Goal: Information Seeking & Learning: Find specific fact

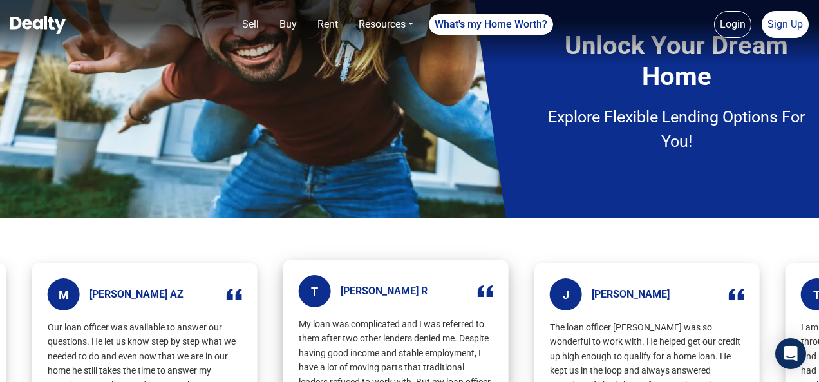
scroll to position [322, 0]
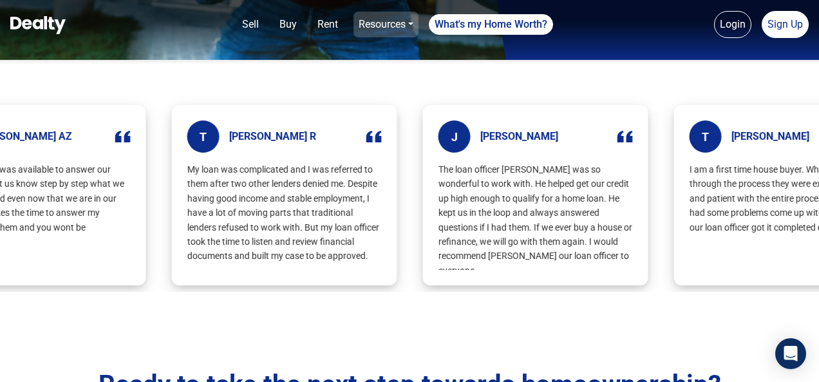
click at [366, 27] on link "Resources" at bounding box center [386, 25] width 65 height 26
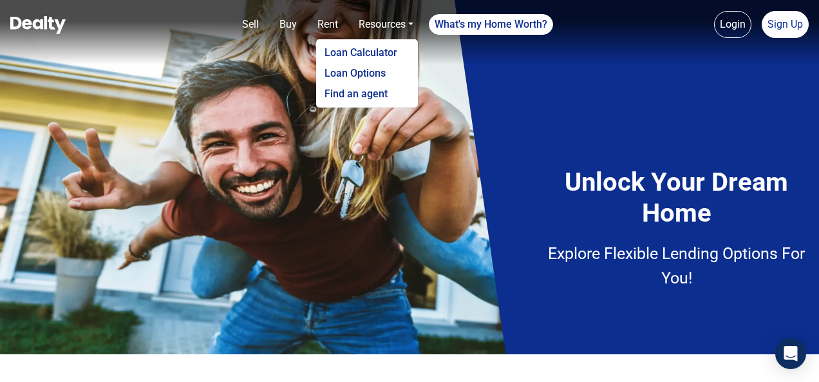
scroll to position [27, 0]
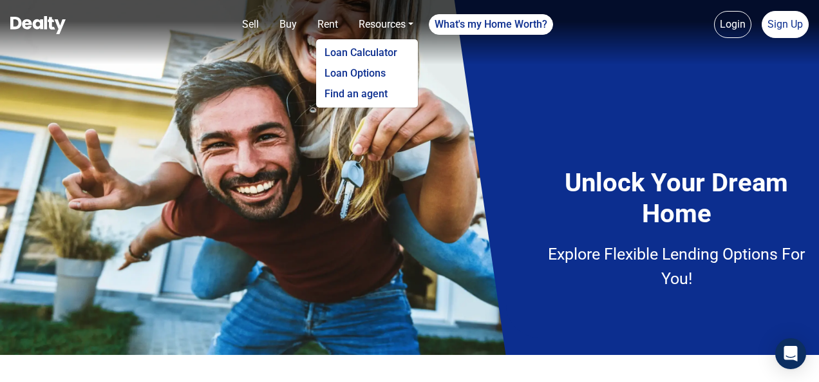
click at [21, 16] on img at bounding box center [37, 25] width 55 height 18
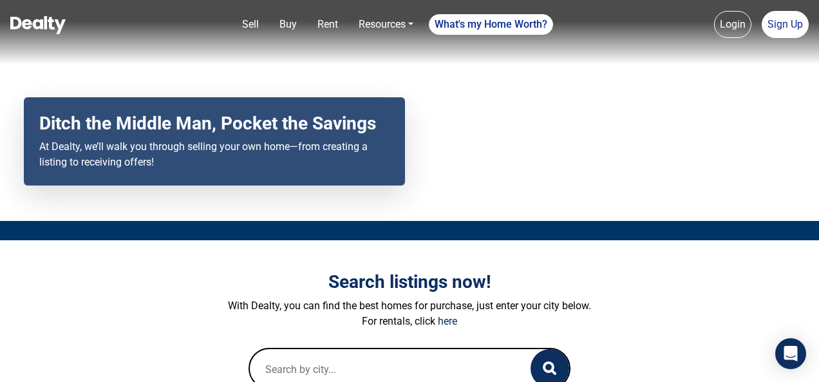
scroll to position [108, 0]
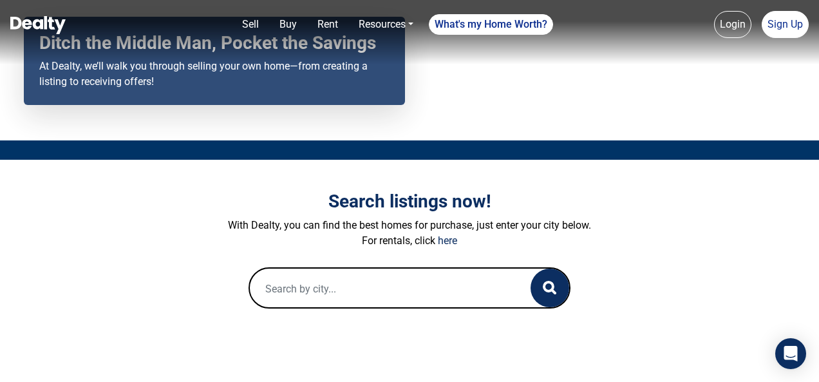
click at [276, 277] on input "text" at bounding box center [377, 289] width 255 height 41
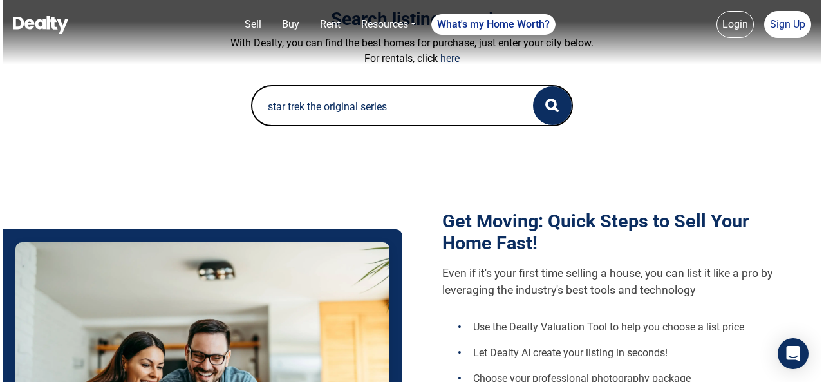
scroll to position [295, 0]
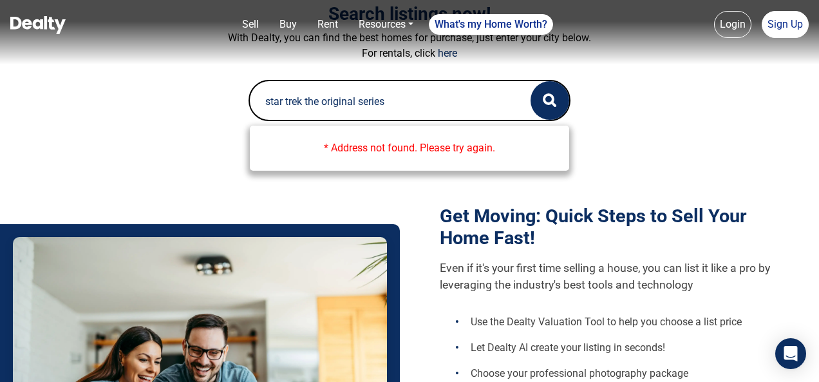
type input "star trek the original series"
